Goal: Find specific page/section: Find specific page/section

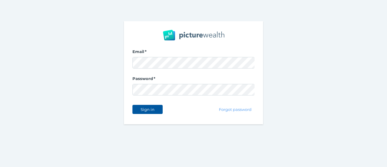
drag, startPoint x: 0, startPoint y: 0, endPoint x: 149, endPoint y: 108, distance: 184.2
click at [149, 108] on span "Sign in" at bounding box center [147, 109] width 19 height 5
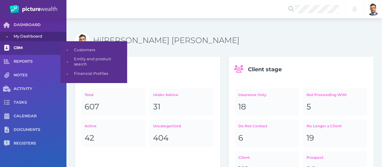
click at [14, 43] on link "CRM" at bounding box center [33, 48] width 67 height 14
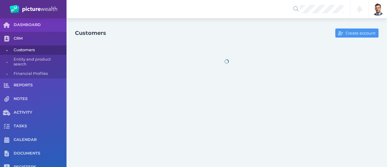
select select "25"
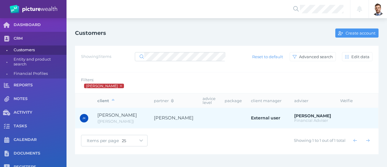
click at [122, 117] on span "[PERSON_NAME]" at bounding box center [117, 115] width 40 height 6
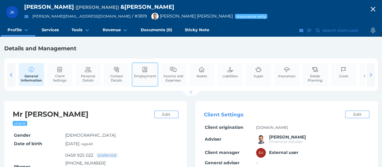
click at [145, 78] on span "Employment" at bounding box center [145, 76] width 22 height 4
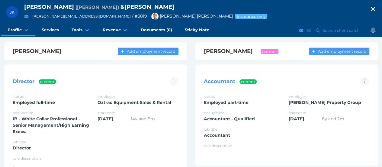
scroll to position [60, 0]
